Goal: Transaction & Acquisition: Purchase product/service

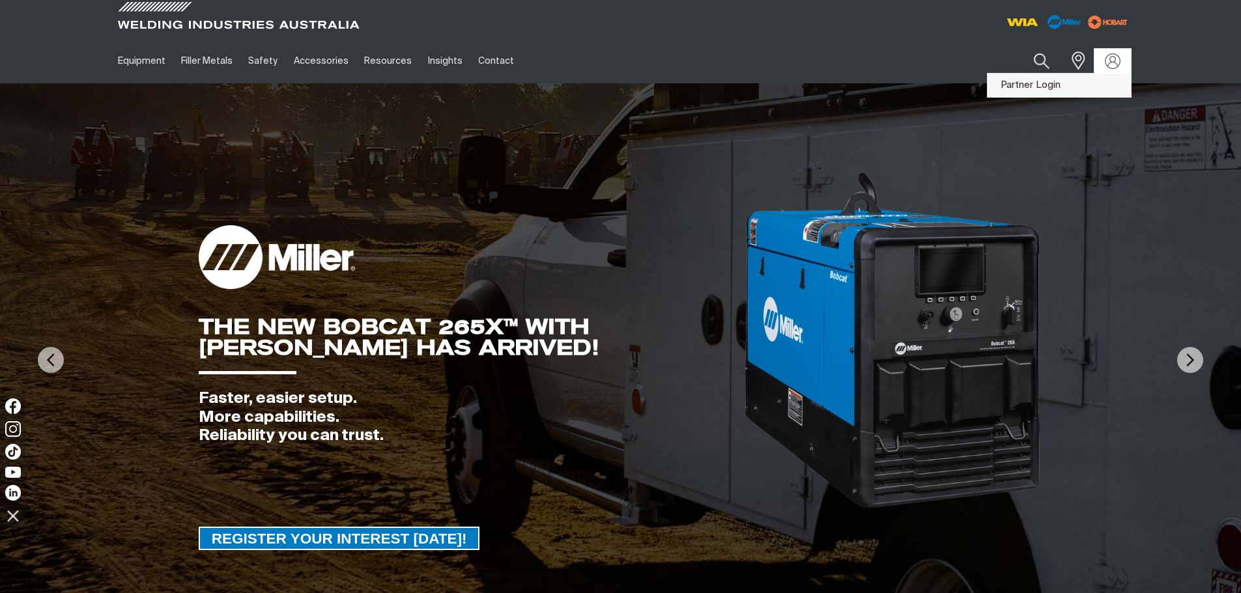
click at [1058, 85] on link "Partner Login" at bounding box center [1058, 86] width 143 height 24
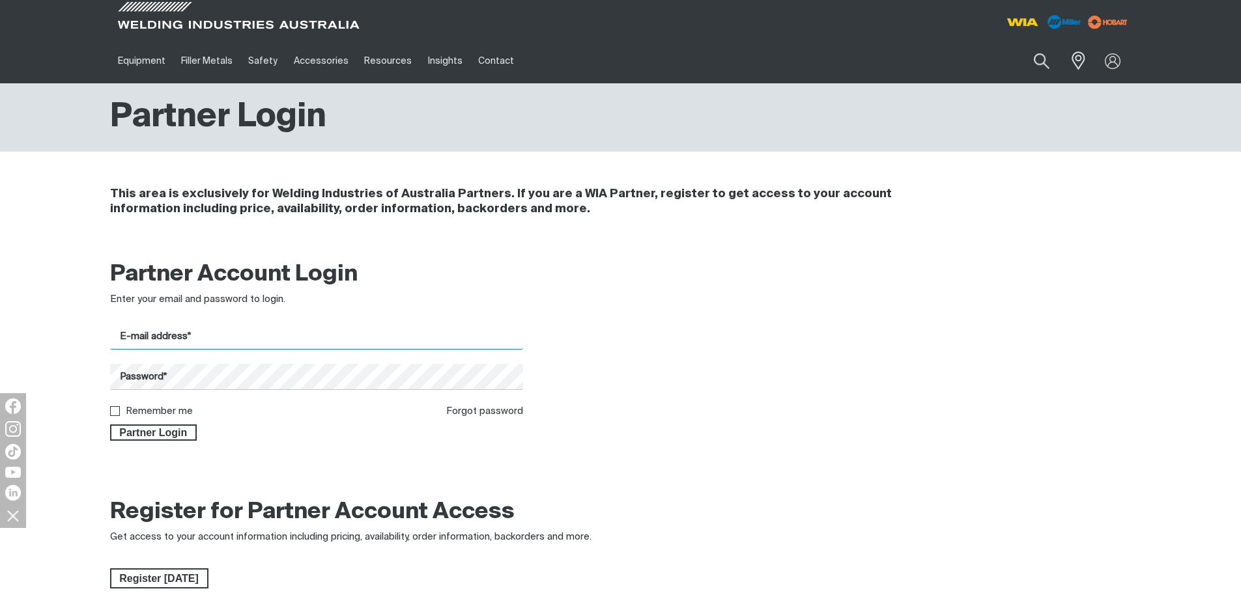
type input "[EMAIL_ADDRESS][DOMAIN_NAME]"
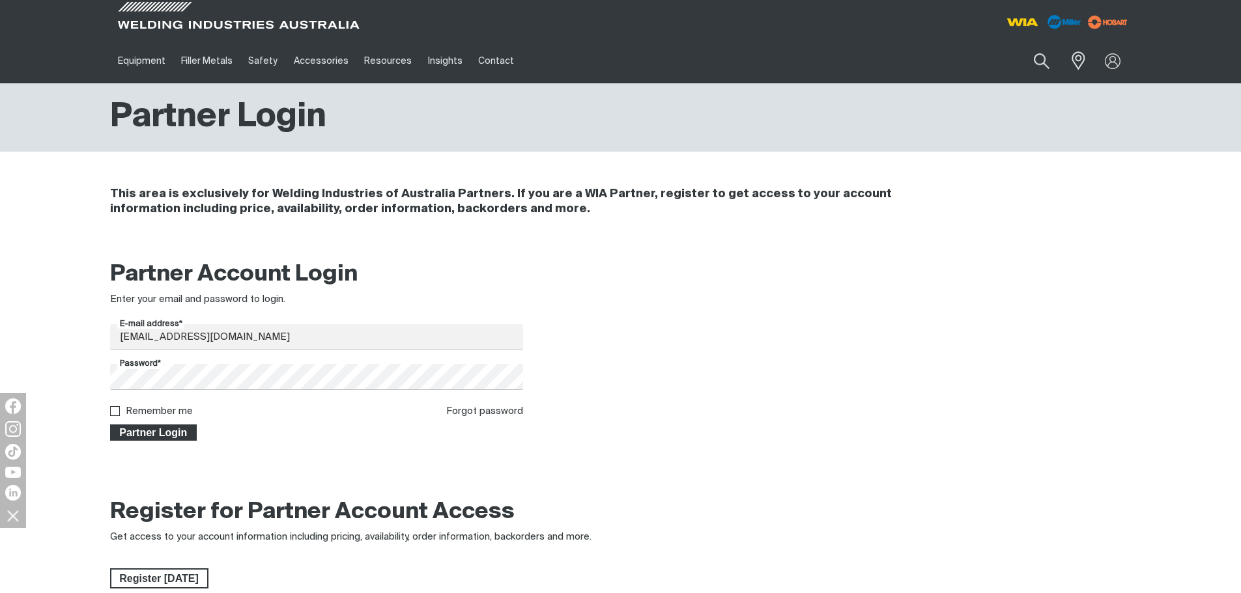
click at [161, 434] on span "Partner Login" at bounding box center [153, 433] width 85 height 17
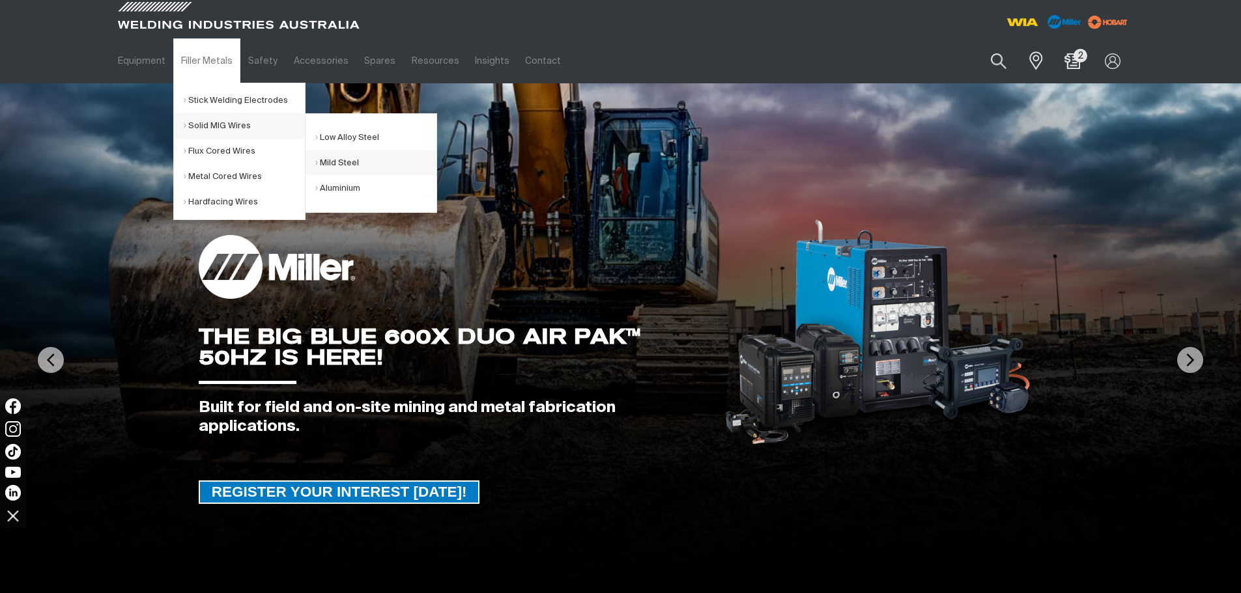
click at [351, 164] on link "Mild Steel" at bounding box center [375, 162] width 121 height 25
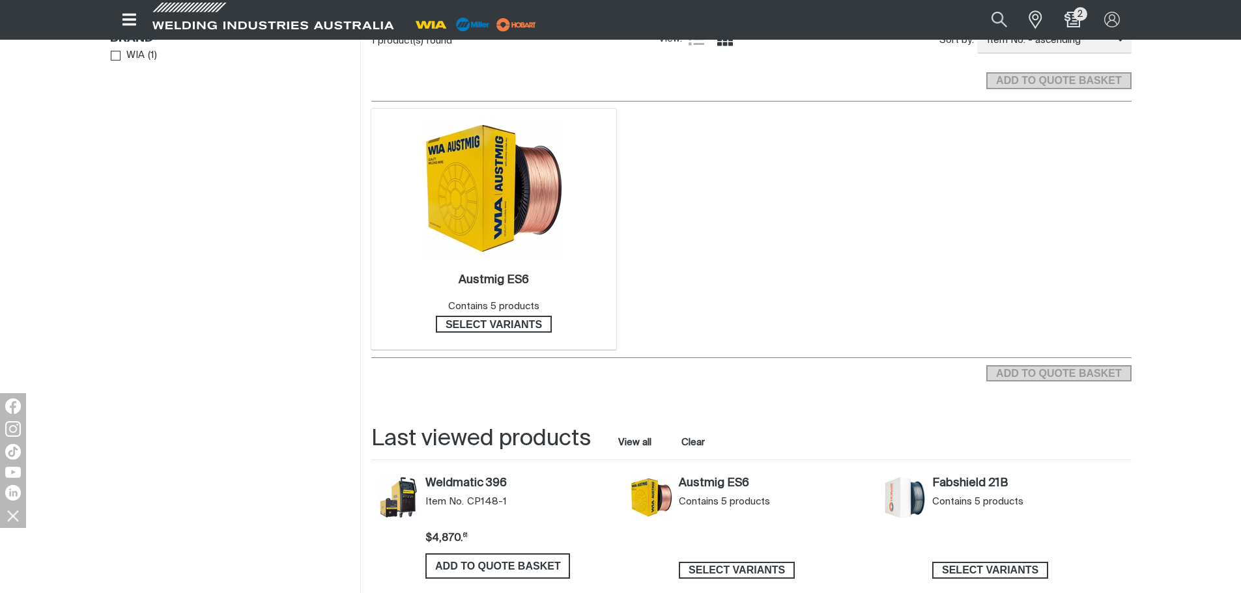
scroll to position [456, 0]
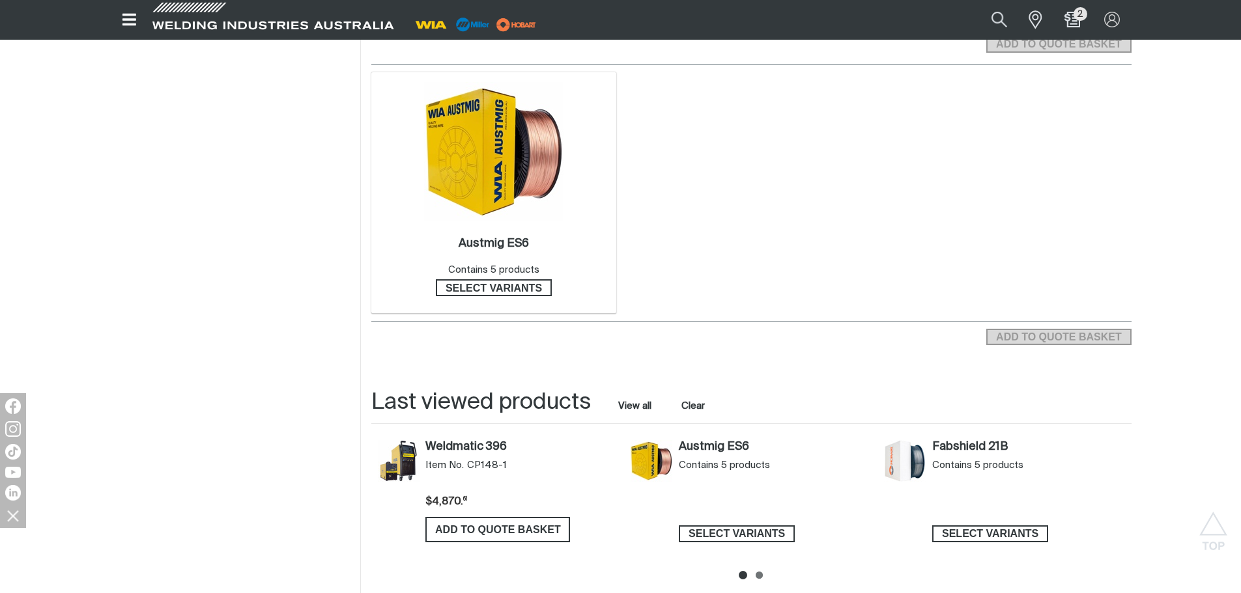
click at [511, 161] on img at bounding box center [493, 151] width 139 height 139
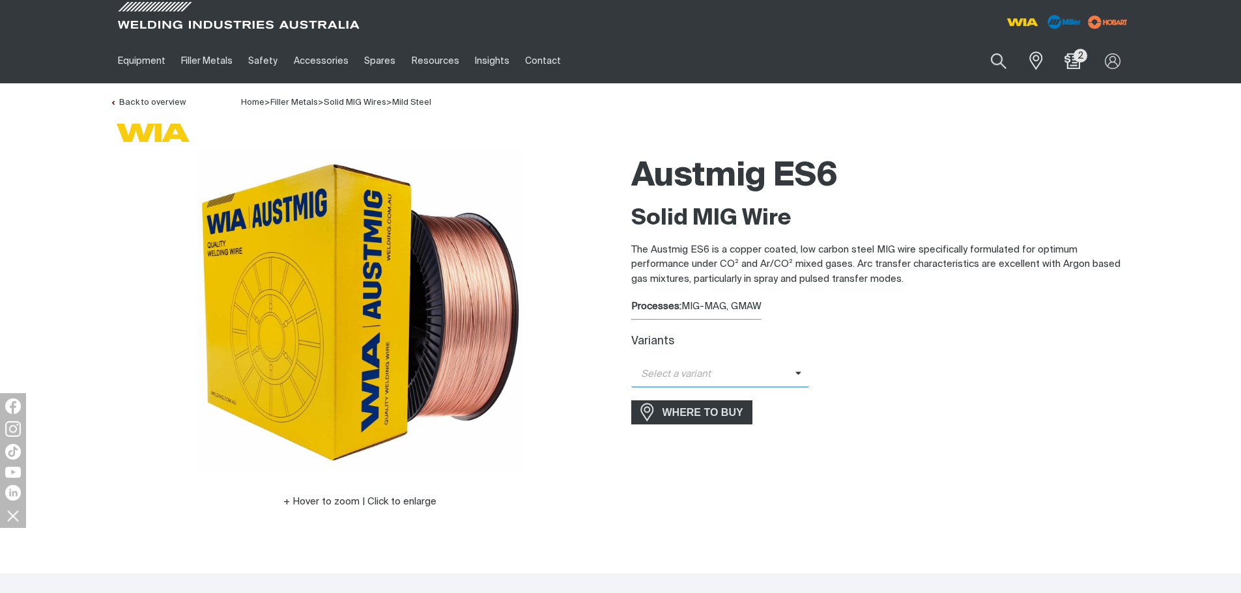
click at [800, 374] on span at bounding box center [802, 374] width 14 height 15
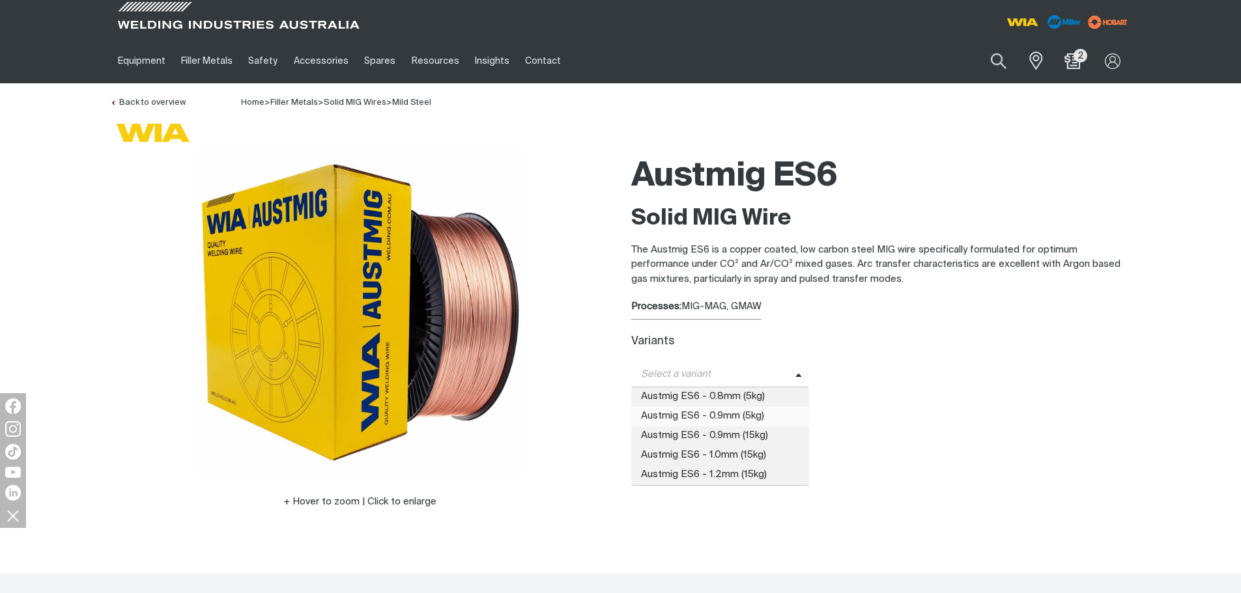
click at [735, 417] on span "Austmig ES6 - 0.9mm (5kg)" at bounding box center [720, 417] width 178 height 20
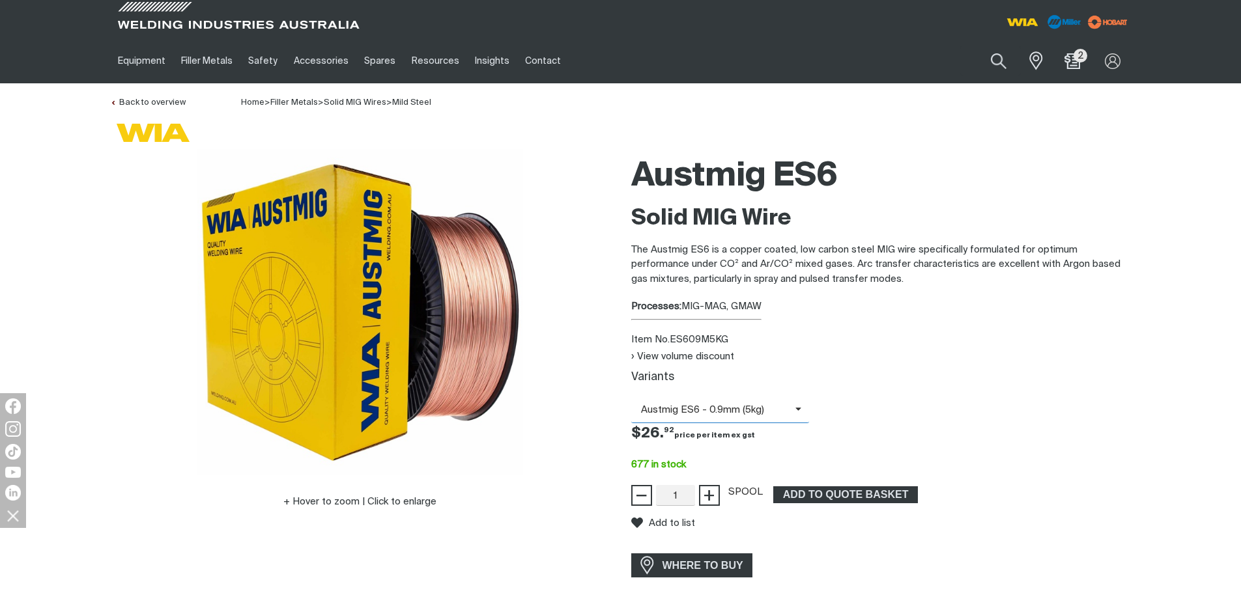
click at [798, 409] on icon at bounding box center [798, 409] width 7 height 10
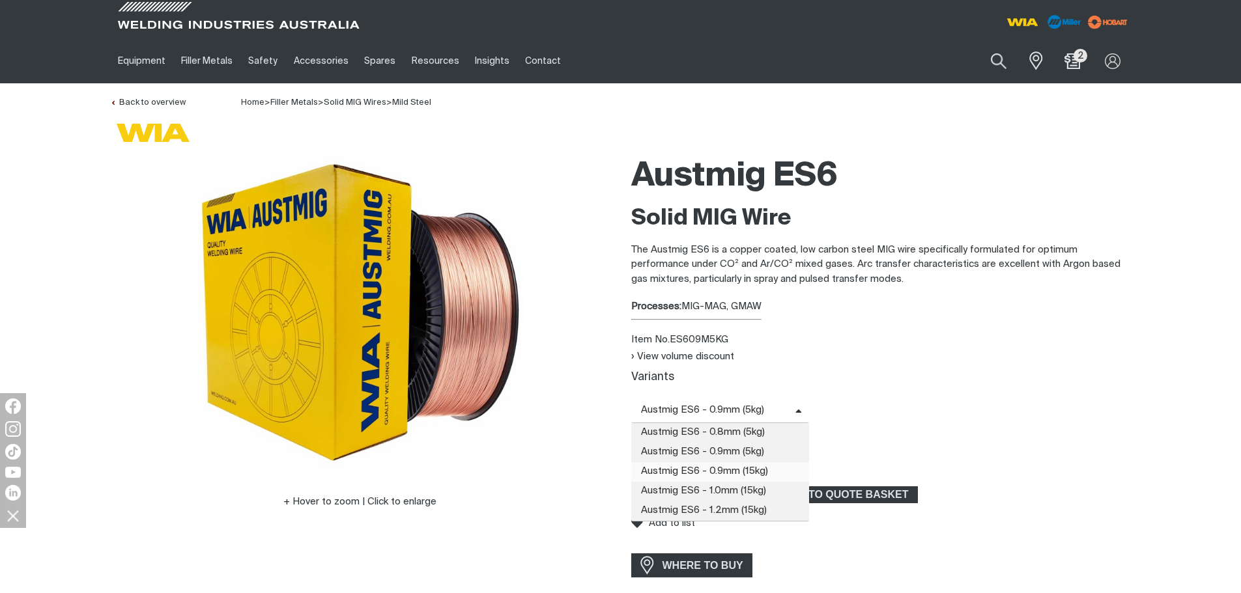
click at [753, 475] on span "Austmig ES6 - 0.9mm (15kg)" at bounding box center [720, 472] width 178 height 20
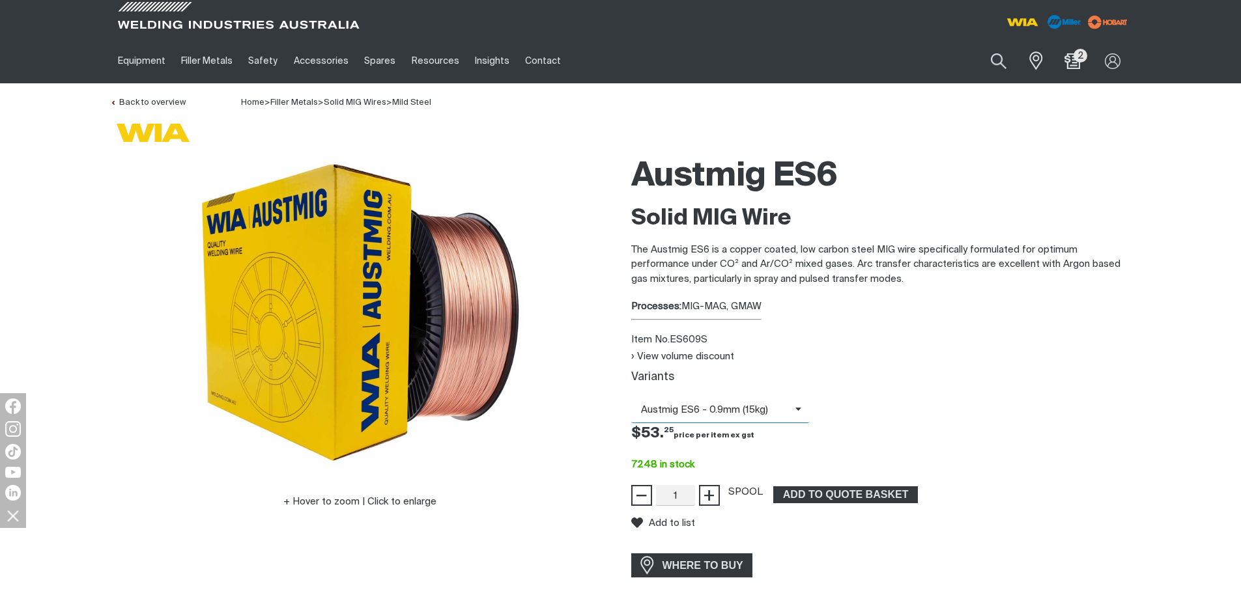
click at [802, 411] on span at bounding box center [802, 410] width 14 height 15
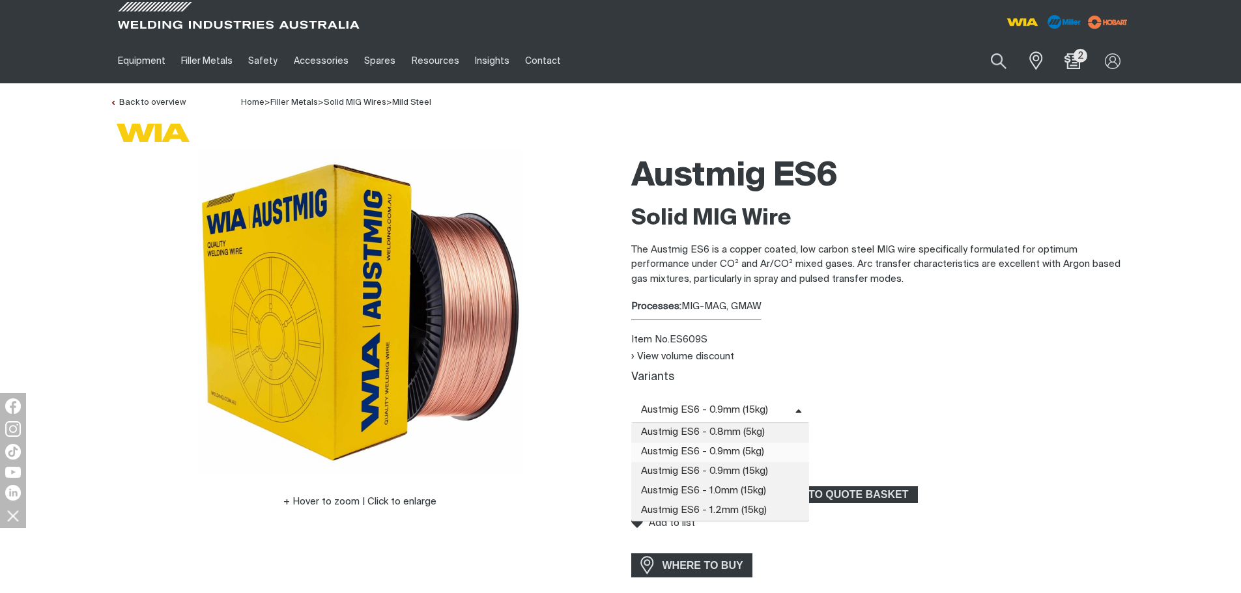
click at [768, 449] on span "Austmig ES6 - 0.9mm (5kg)" at bounding box center [720, 453] width 178 height 20
